Goal: Information Seeking & Learning: Learn about a topic

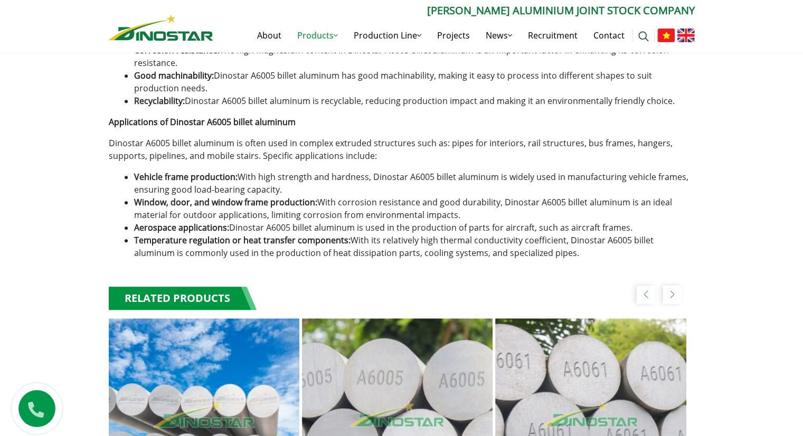
scroll to position [735, 0]
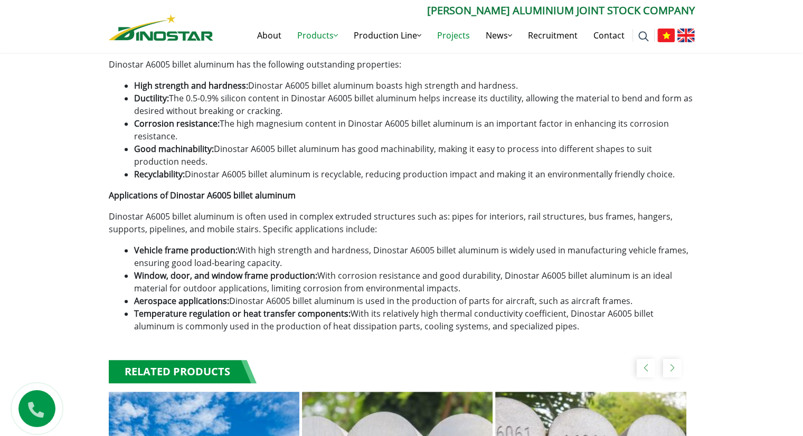
click at [458, 33] on link "Projects" at bounding box center [453, 35] width 49 height 34
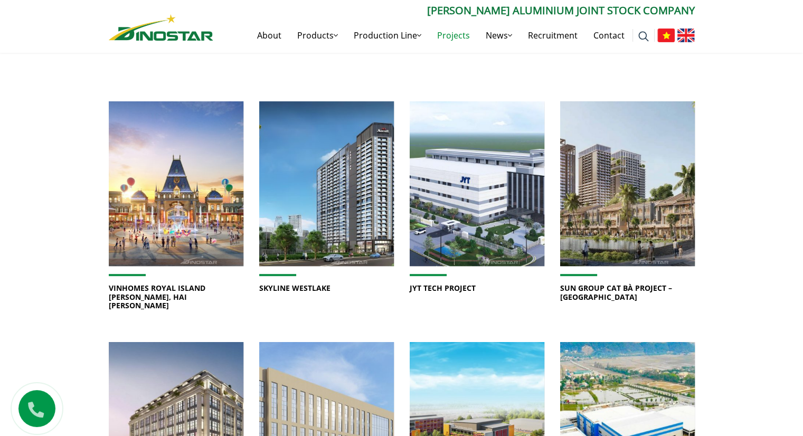
scroll to position [317, 0]
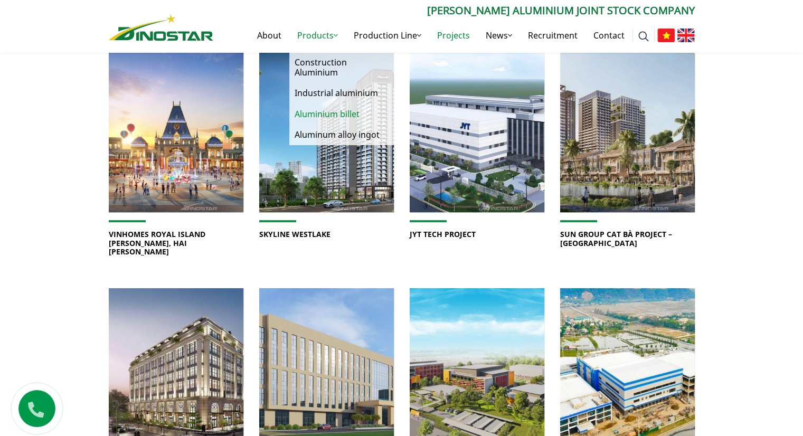
click at [327, 116] on link "Aluminium billet" at bounding box center [342, 114] width 106 height 21
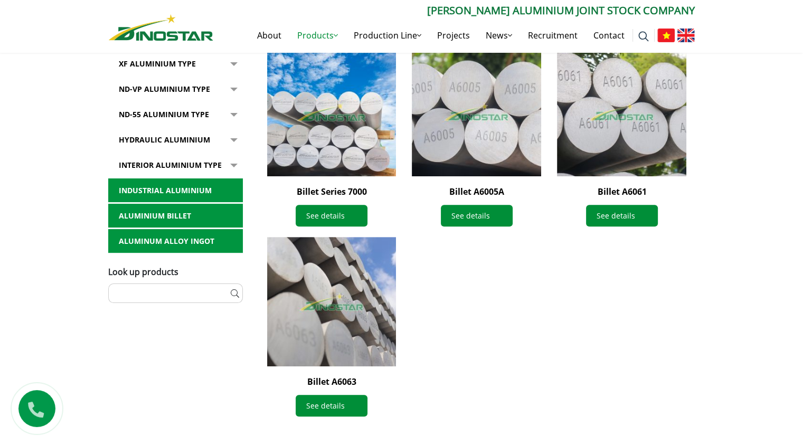
scroll to position [211, 0]
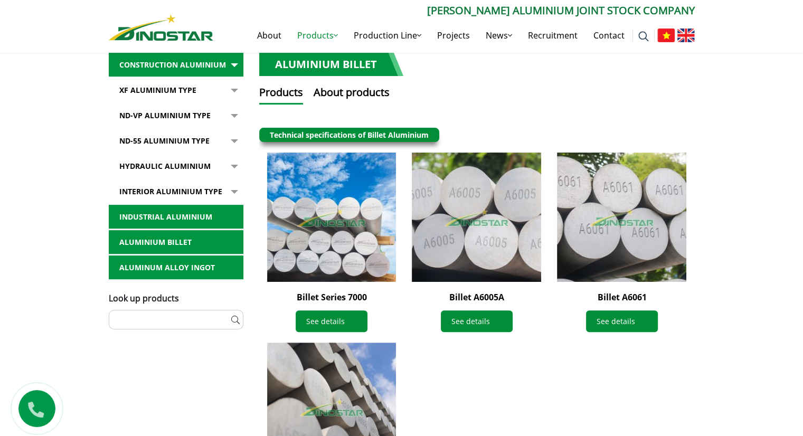
click at [235, 102] on button "button" at bounding box center [232, 90] width 21 height 24
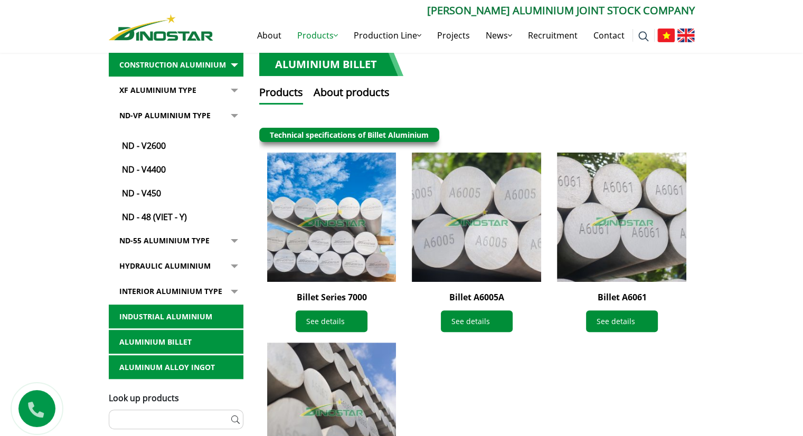
click at [232, 102] on button "button" at bounding box center [232, 90] width 21 height 24
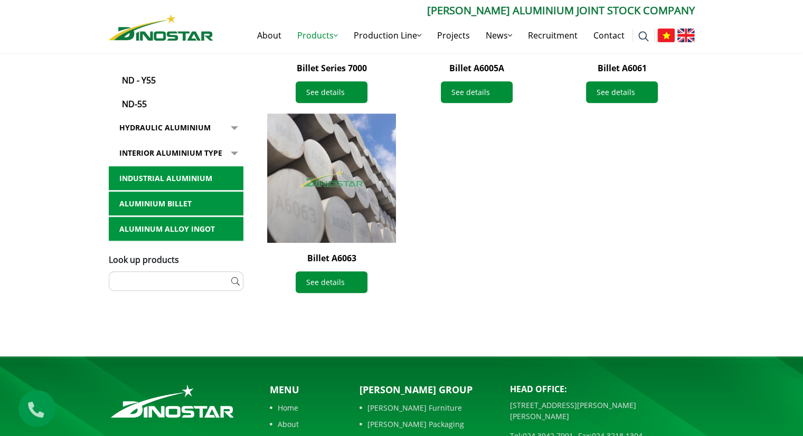
scroll to position [422, 0]
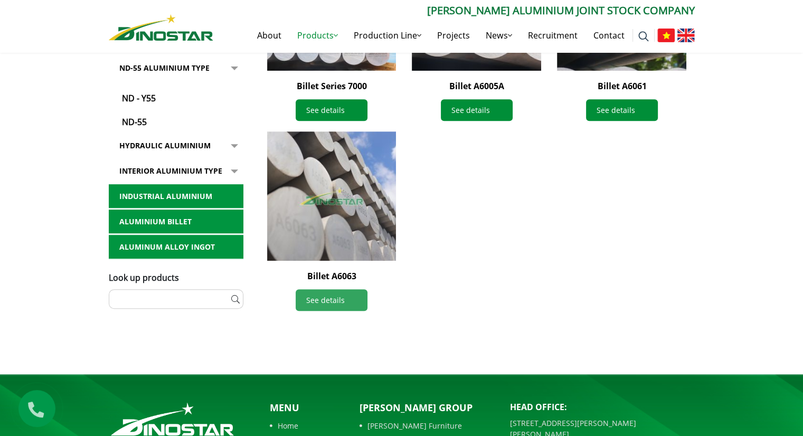
click at [317, 301] on link "See details" at bounding box center [332, 300] width 72 height 22
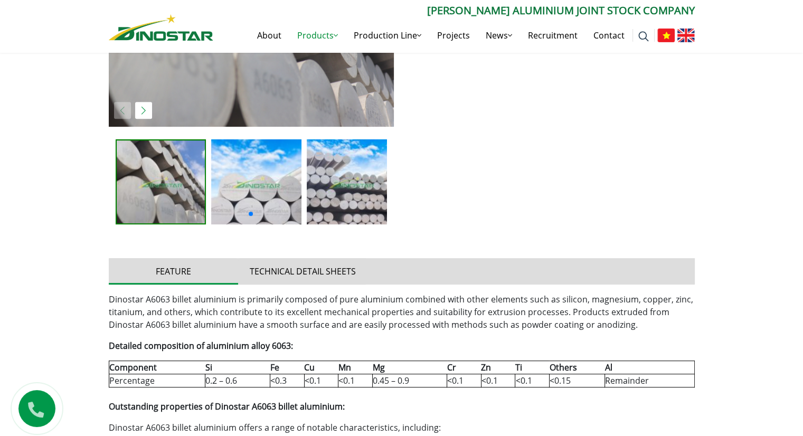
scroll to position [528, 0]
